Goal: Use online tool/utility: Use online tool/utility

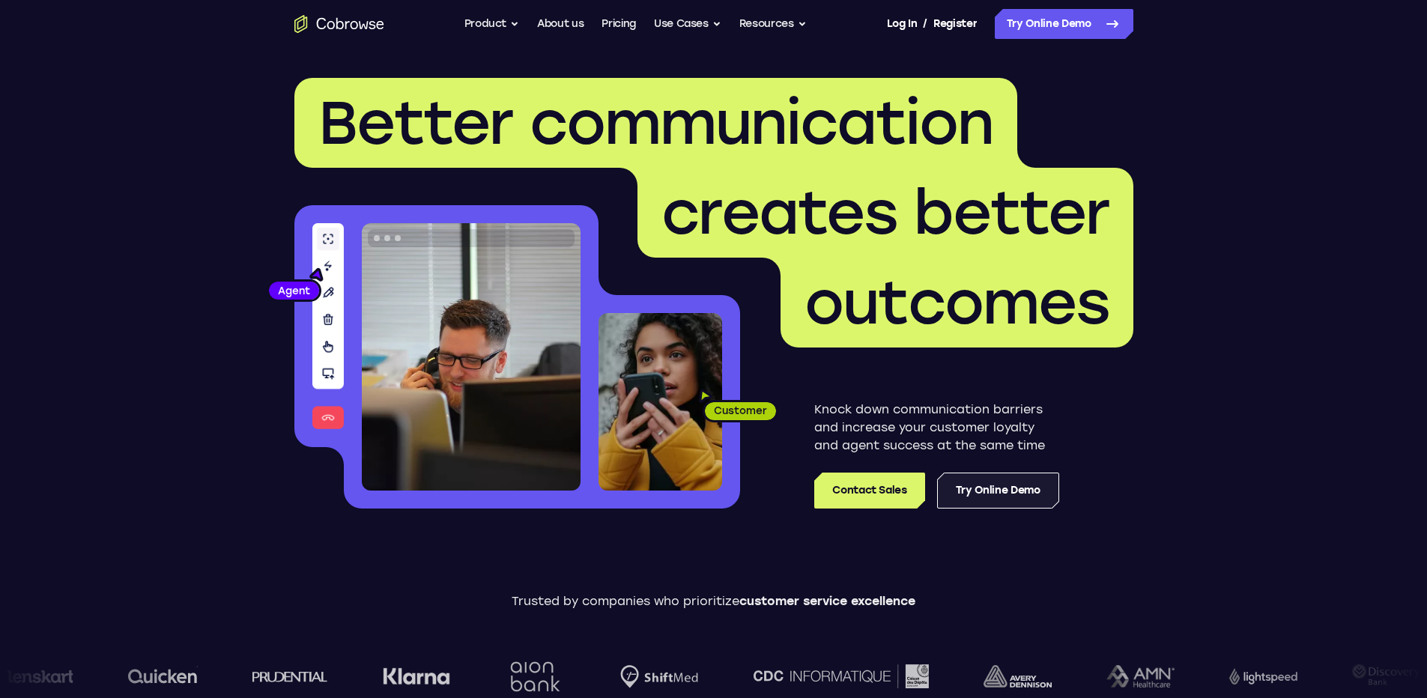
click at [1033, 491] on link "Try Online Demo" at bounding box center [998, 491] width 122 height 36
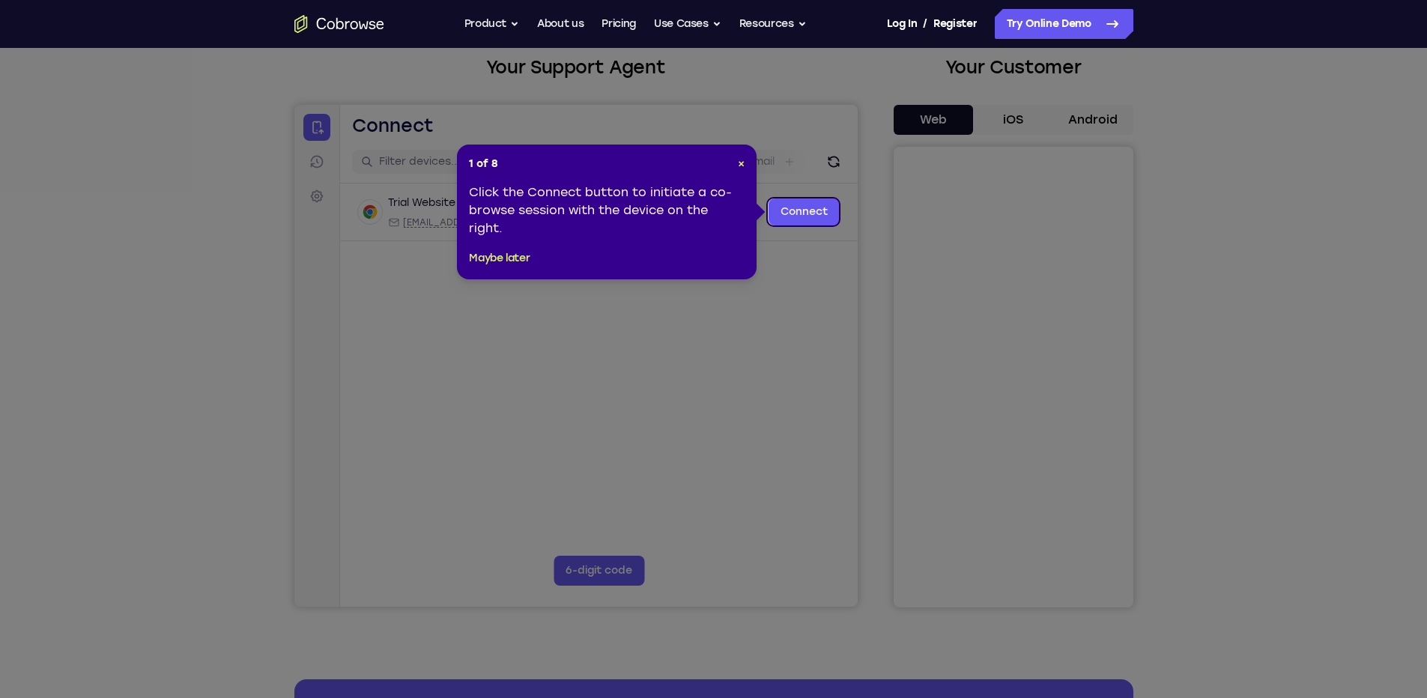
click at [730, 165] on header "1 of 8 ×" at bounding box center [607, 164] width 276 height 15
click at [739, 163] on span "×" at bounding box center [741, 163] width 7 height 13
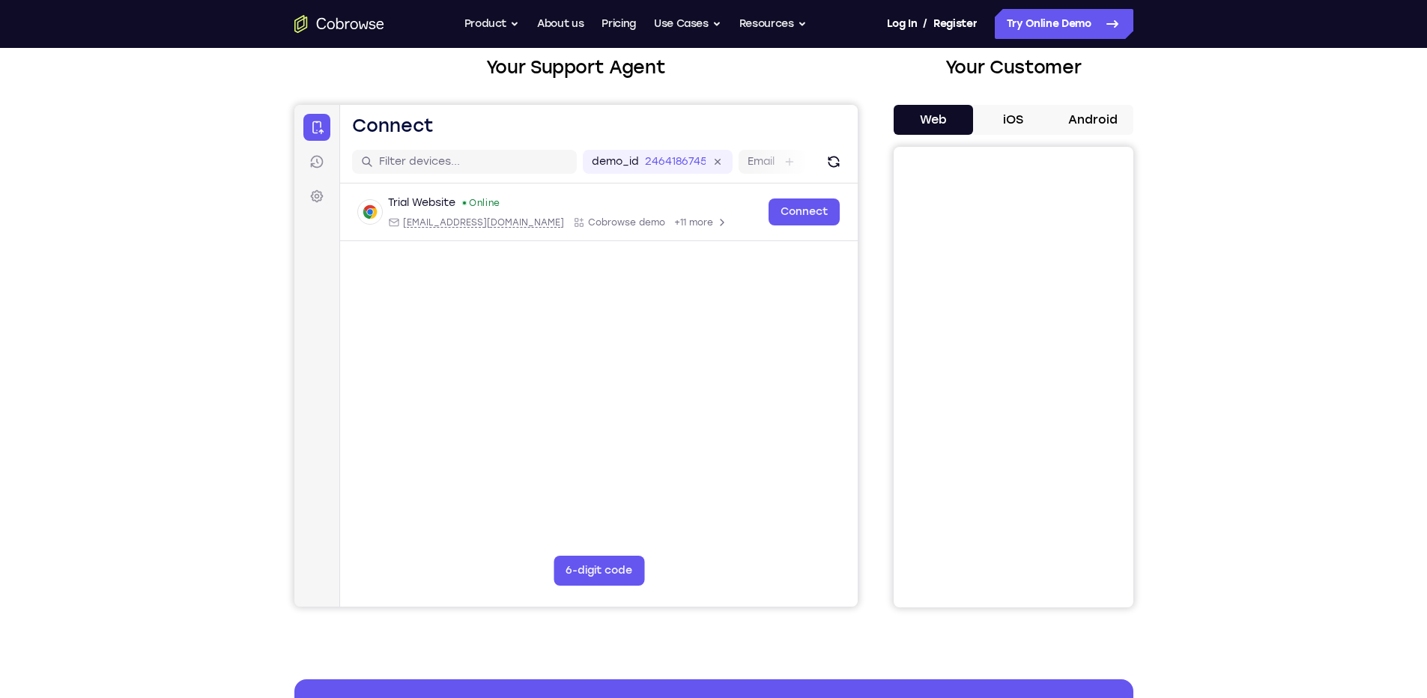
click at [1024, 112] on button "iOS" at bounding box center [1013, 120] width 80 height 30
click at [597, 580] on button "6-digit code" at bounding box center [598, 571] width 91 height 30
click at [614, 548] on main "demo_id 2464186745 2464186745 Email User ID Device ID Device name 6-digit code …" at bounding box center [598, 392] width 518 height 502
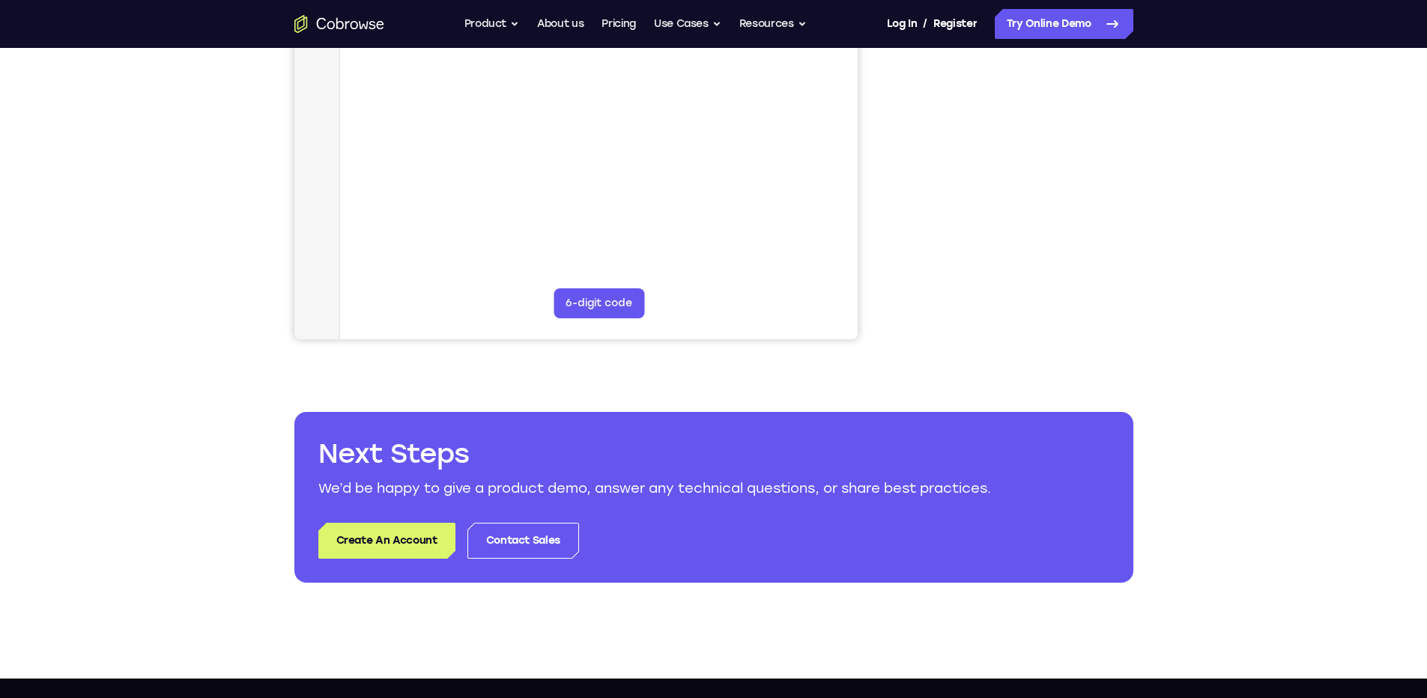
scroll to position [360, 0]
